Goal: Task Accomplishment & Management: Use online tool/utility

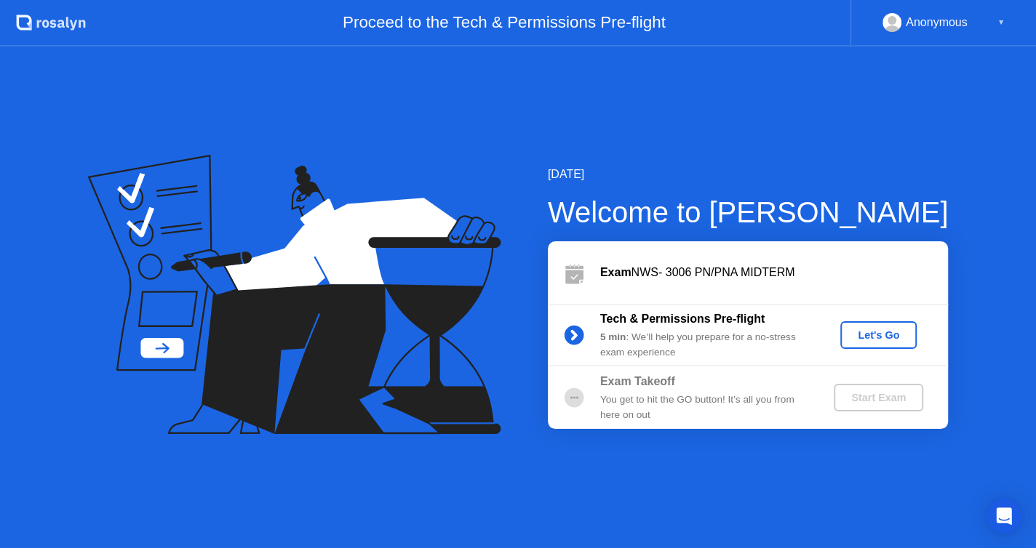
click at [881, 362] on div "Tech & Permissions Pre-flight 5 min : We’ll help you prepare for a no-stress ex…" at bounding box center [748, 335] width 400 height 63
click at [883, 343] on button "Let's Go" at bounding box center [878, 335] width 76 height 28
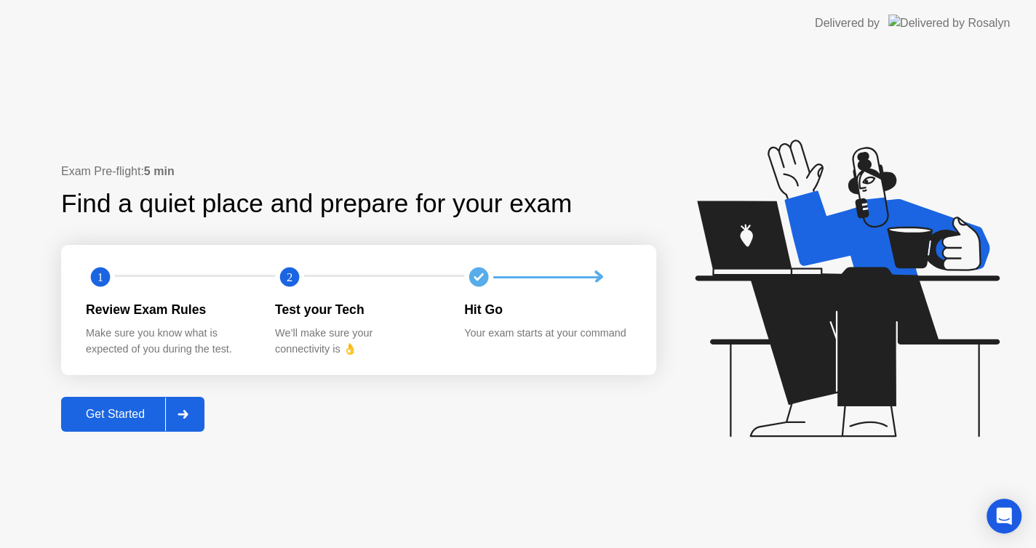
click at [151, 412] on div "Get Started" at bounding box center [115, 414] width 100 height 13
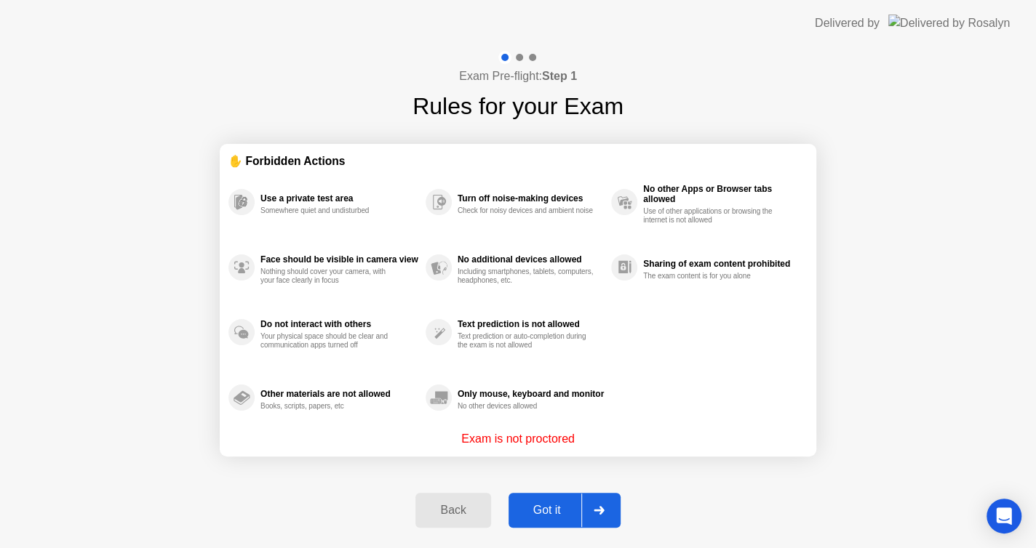
click at [532, 500] on button "Got it" at bounding box center [564, 510] width 112 height 35
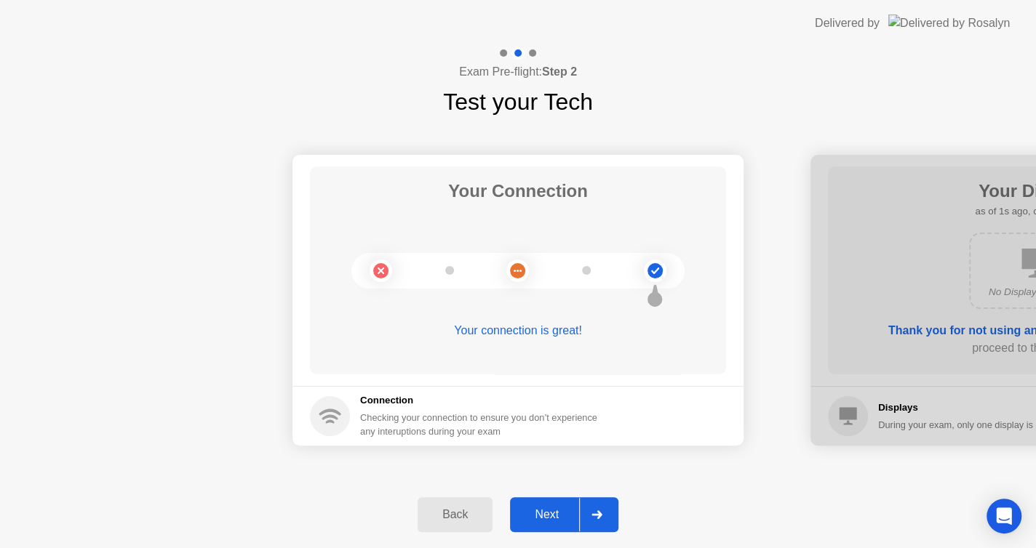
click at [570, 515] on div "Next" at bounding box center [546, 514] width 65 height 13
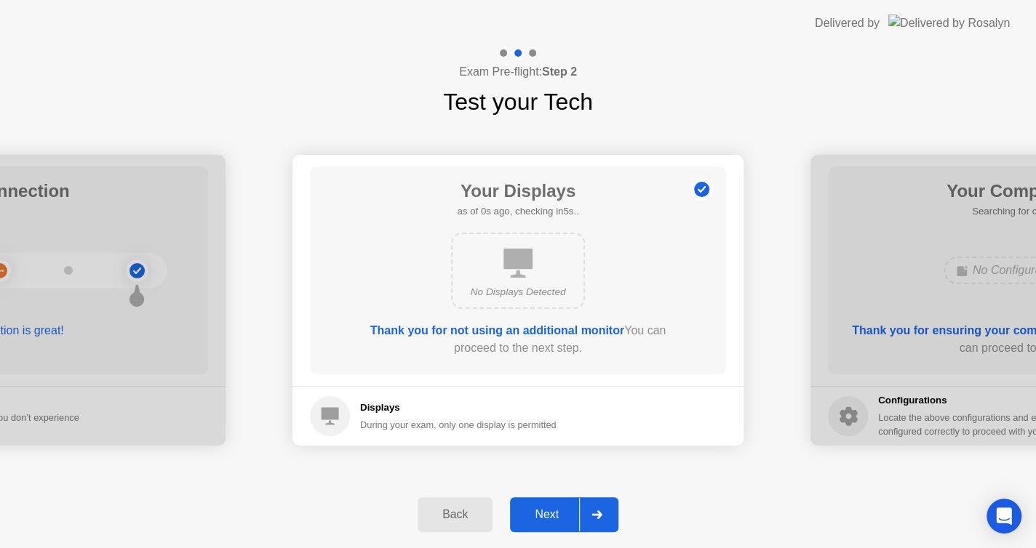
click at [570, 515] on div "Next" at bounding box center [546, 514] width 65 height 13
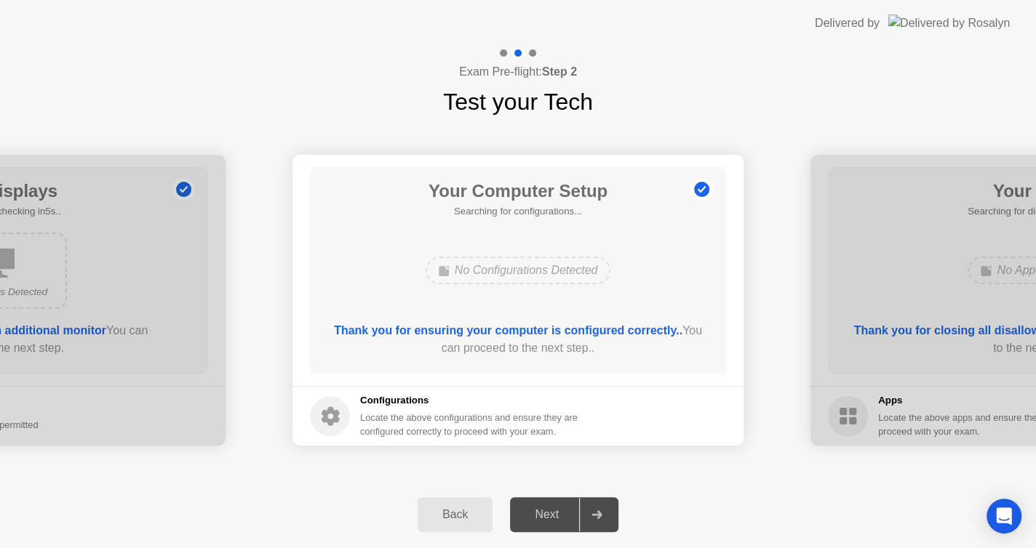
click at [570, 515] on div "Next" at bounding box center [546, 514] width 65 height 13
click at [569, 521] on div "Next" at bounding box center [546, 514] width 65 height 13
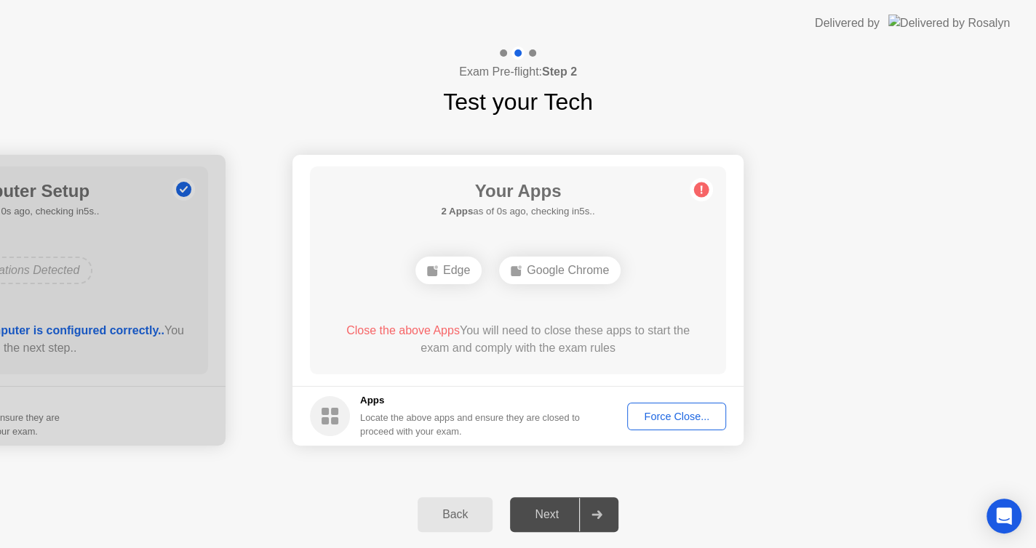
click at [556, 514] on div "Next" at bounding box center [546, 514] width 65 height 13
click at [671, 399] on footer "Apps Locate the above apps and ensure they are closed to proceed with your exam…" at bounding box center [517, 416] width 451 height 60
click at [660, 418] on div "Force Close..." at bounding box center [676, 417] width 89 height 12
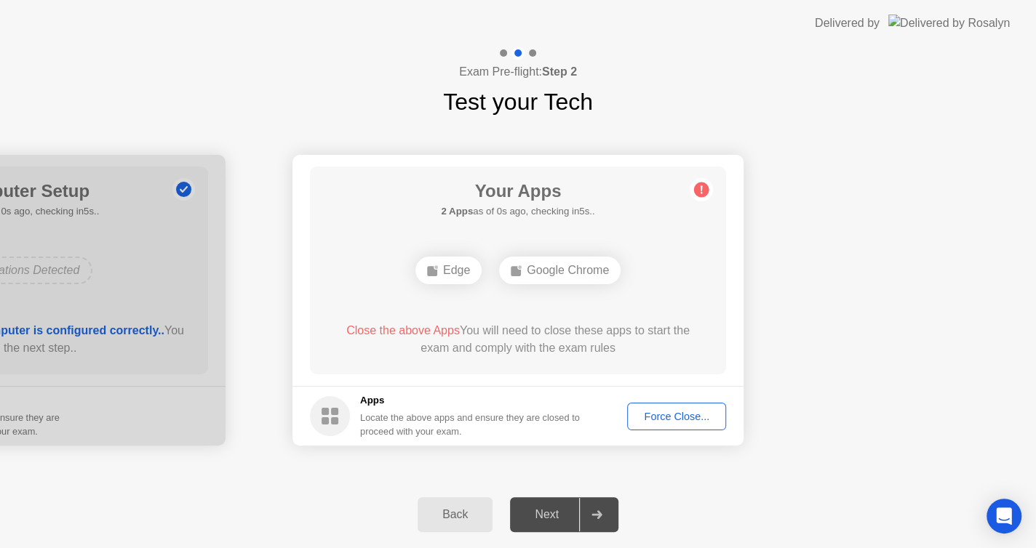
click at [660, 413] on div "Force Close..." at bounding box center [676, 417] width 89 height 12
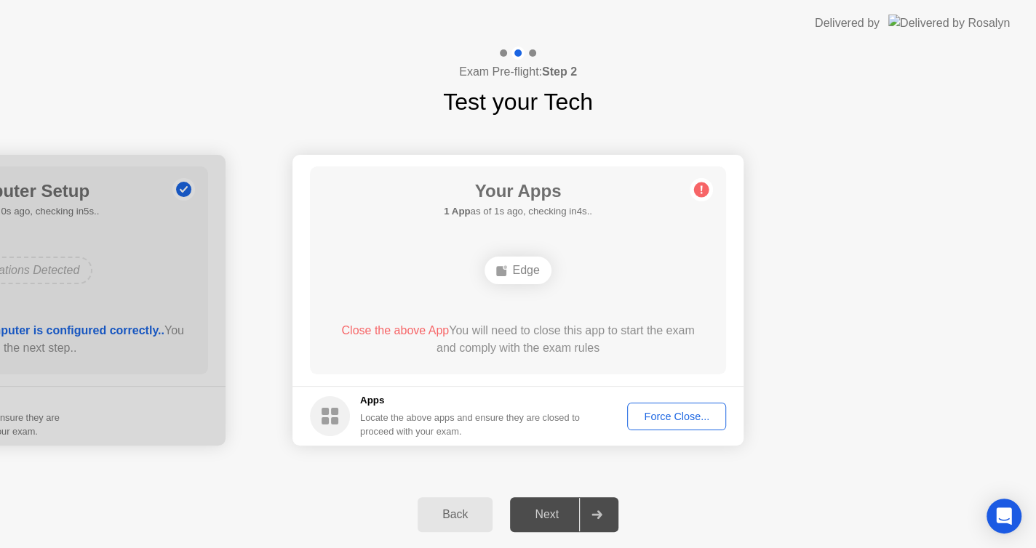
click at [642, 404] on button "Force Close..." at bounding box center [676, 417] width 99 height 28
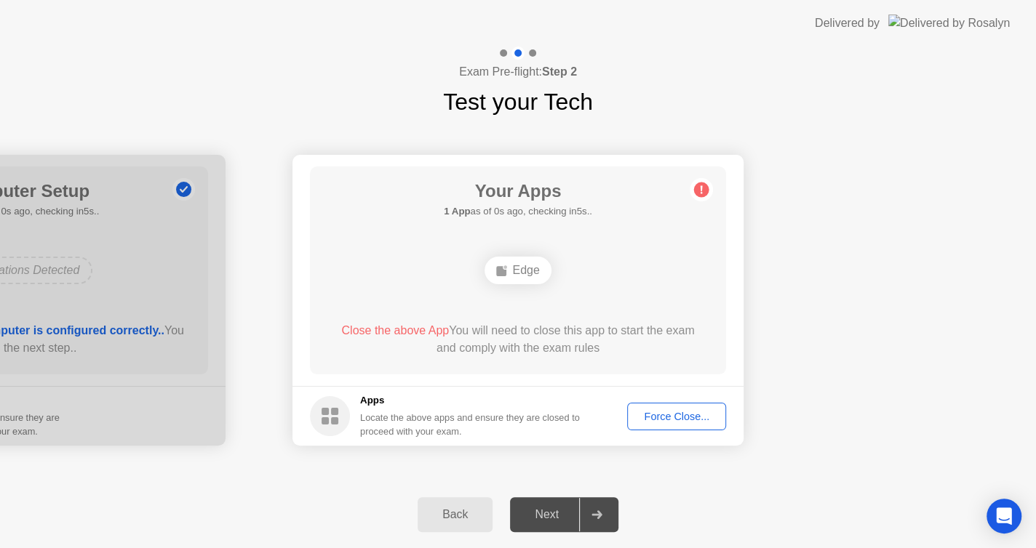
click at [660, 421] on div "Force Close..." at bounding box center [676, 417] width 89 height 12
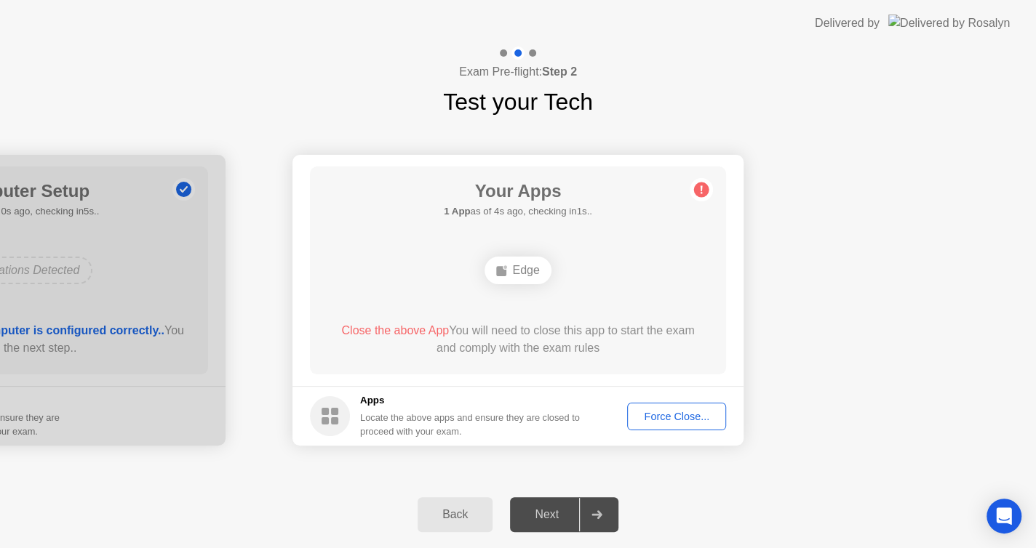
click at [667, 420] on div "Force Close..." at bounding box center [676, 417] width 89 height 12
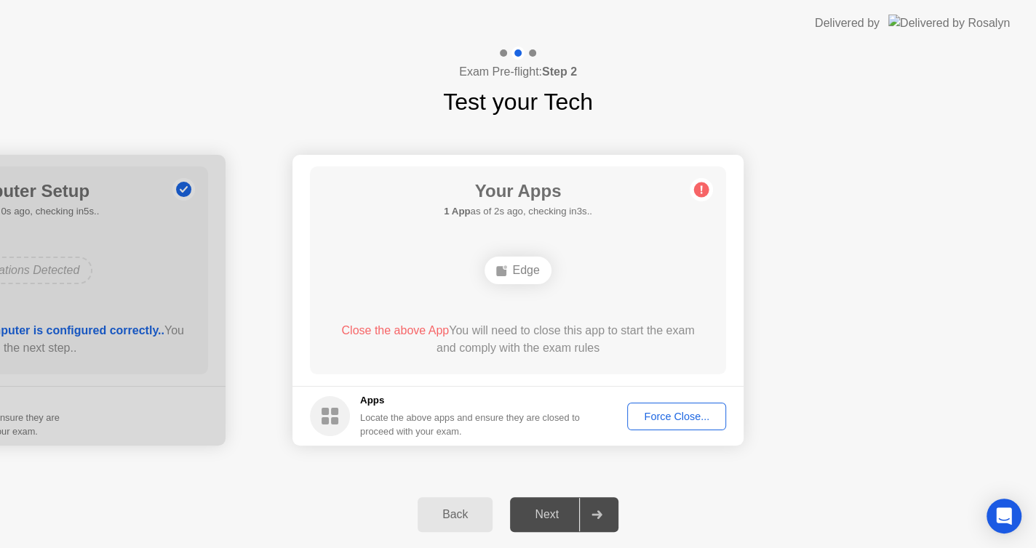
click at [670, 422] on div "Force Close..." at bounding box center [676, 417] width 89 height 12
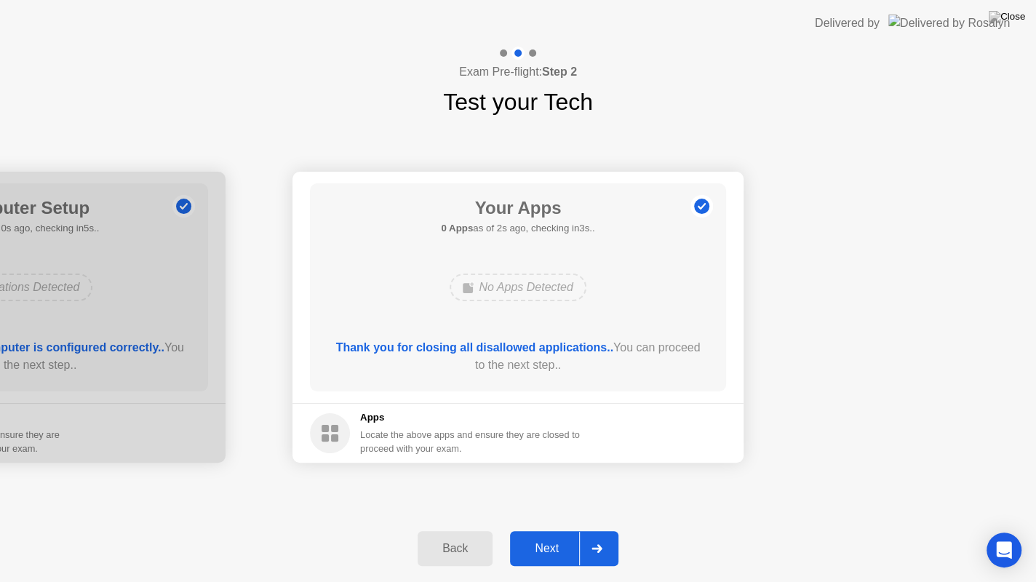
click at [538, 542] on div "Next" at bounding box center [546, 548] width 65 height 13
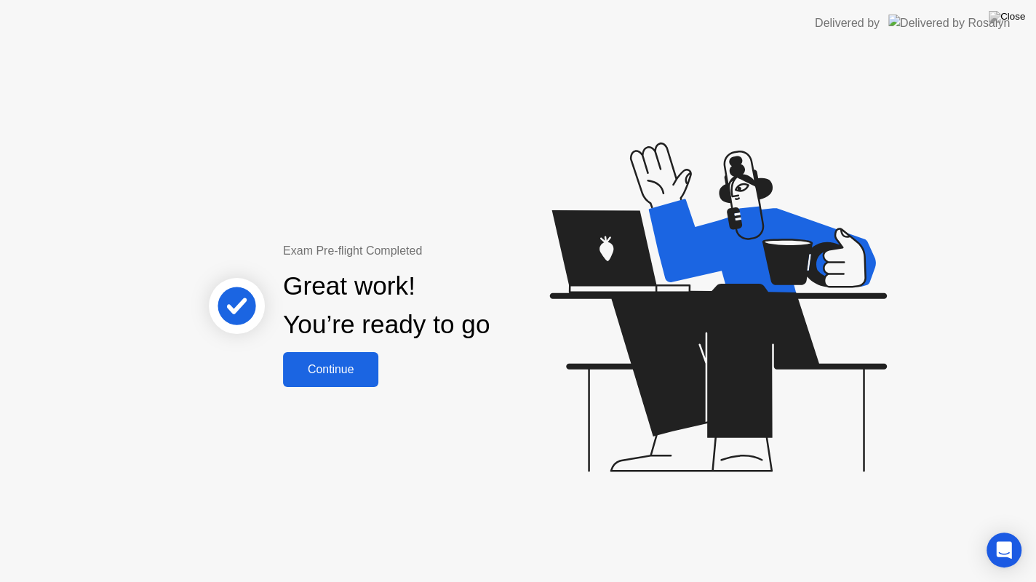
click at [371, 368] on div "Continue" at bounding box center [330, 369] width 87 height 13
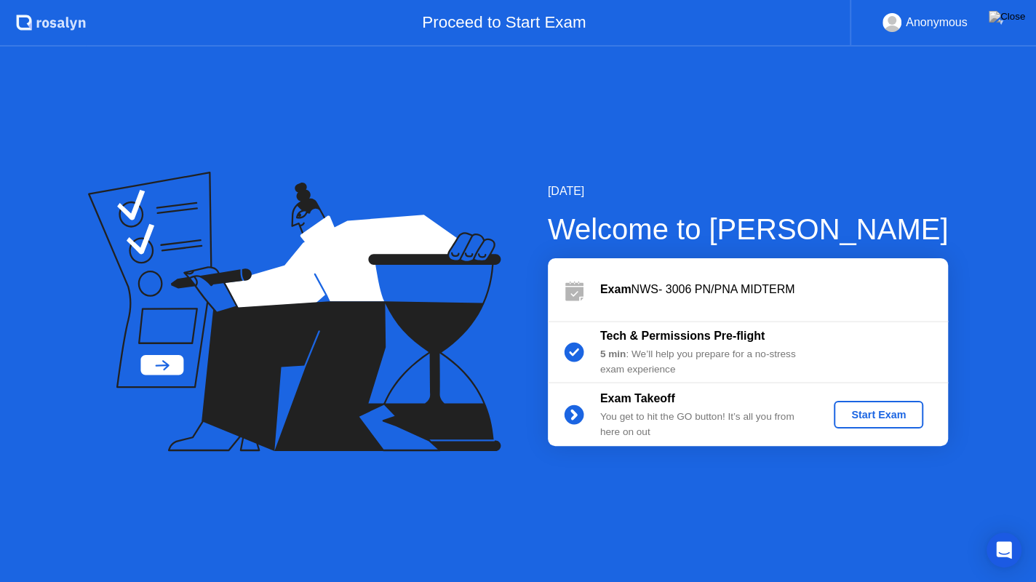
click at [856, 409] on div "Start Exam" at bounding box center [878, 415] width 78 height 12
